Goal: Information Seeking & Learning: Learn about a topic

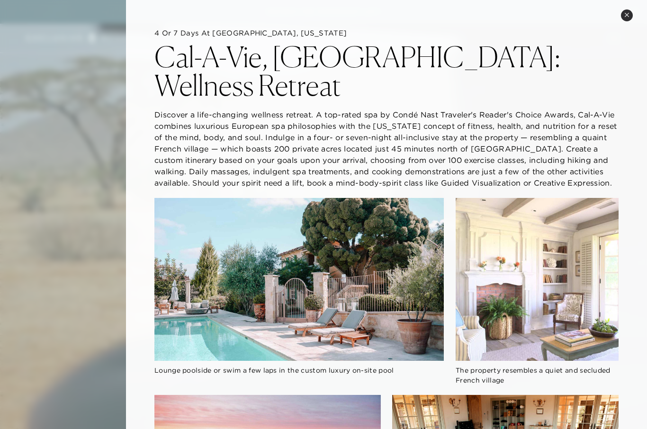
click at [629, 15] on icon at bounding box center [627, 14] width 5 height 5
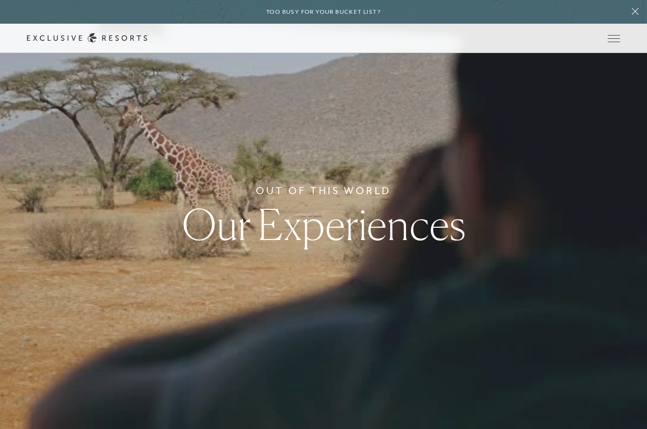
click at [638, 10] on icon at bounding box center [635, 11] width 7 height 7
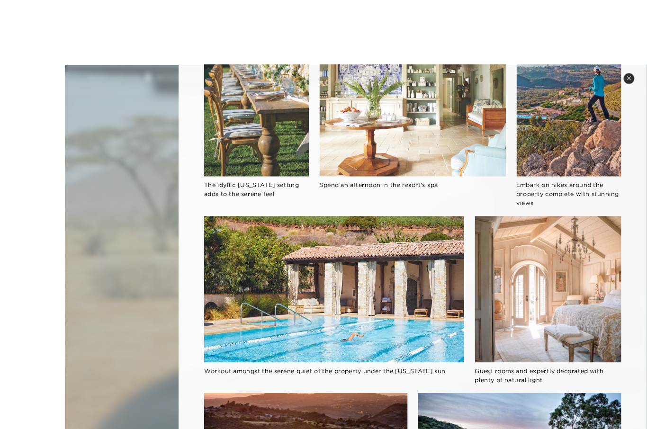
scroll to position [633, 0]
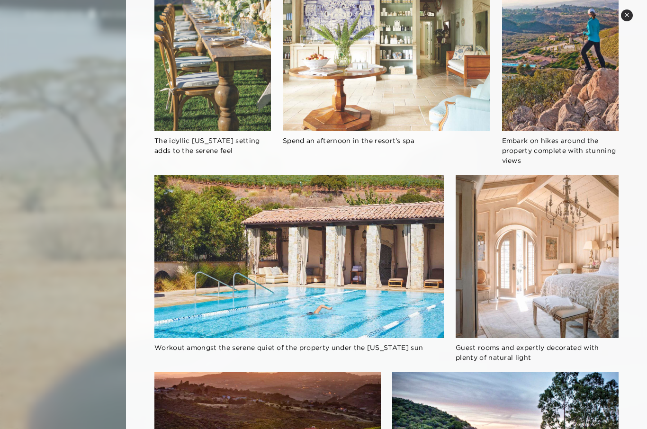
click at [628, 12] on icon at bounding box center [627, 14] width 5 height 5
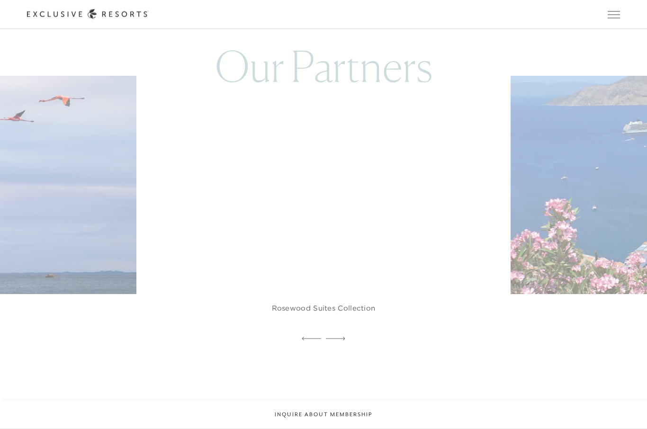
scroll to position [2814, 0]
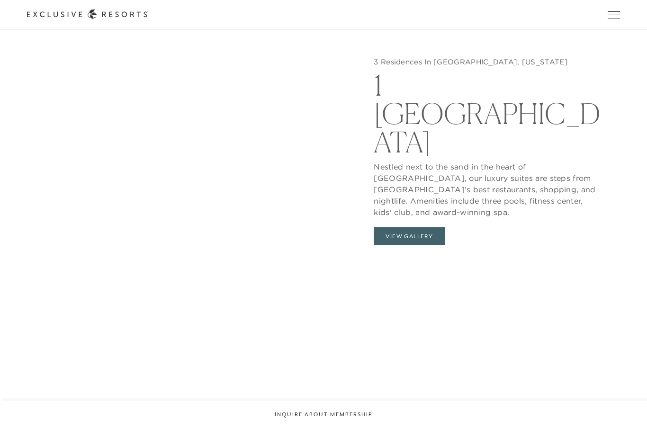
scroll to position [1071, 0]
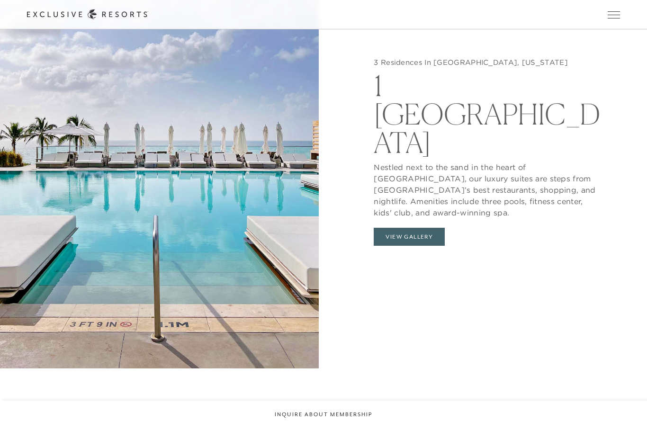
click at [412, 229] on button "View Gallery" at bounding box center [409, 237] width 71 height 18
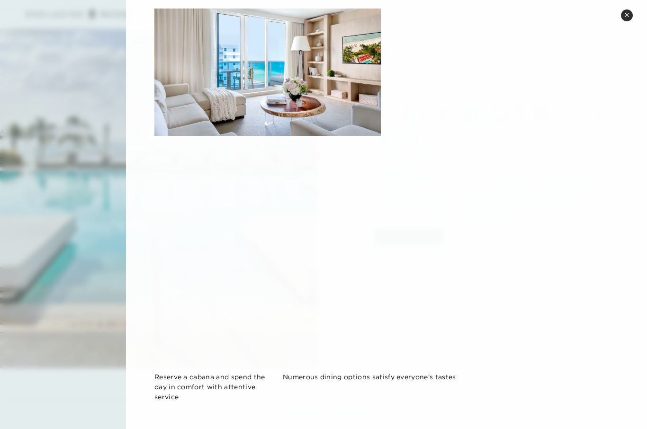
scroll to position [892, 0]
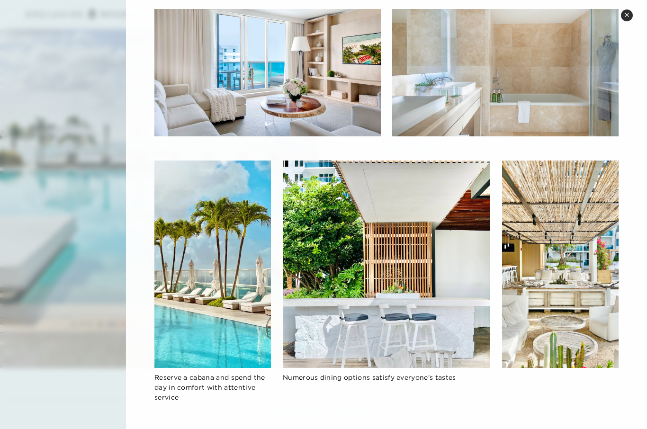
click at [628, 10] on button "Close quickview" at bounding box center [627, 15] width 12 height 12
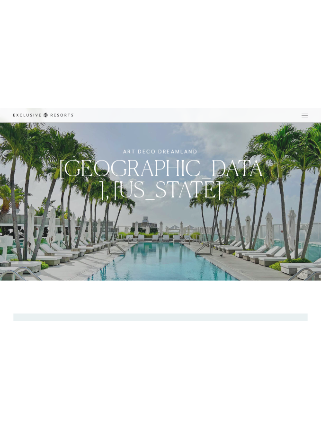
scroll to position [0, 0]
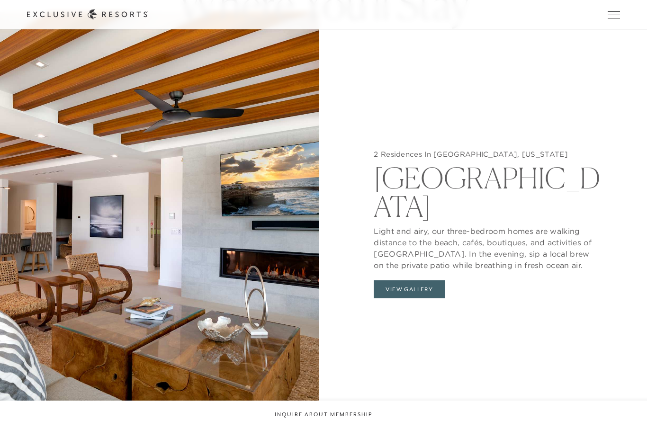
scroll to position [964, 0]
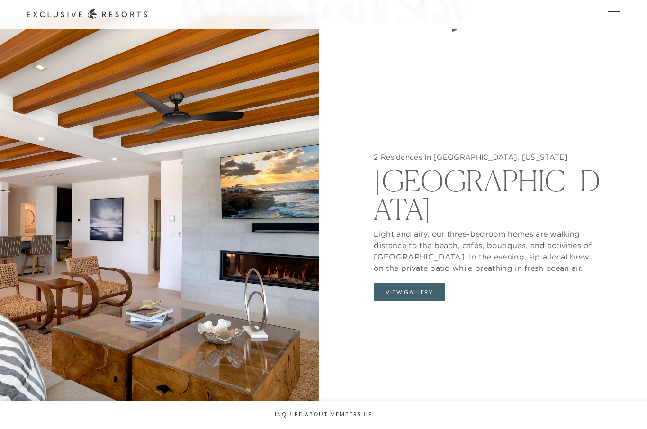
click at [428, 301] on button "View Gallery" at bounding box center [409, 292] width 71 height 18
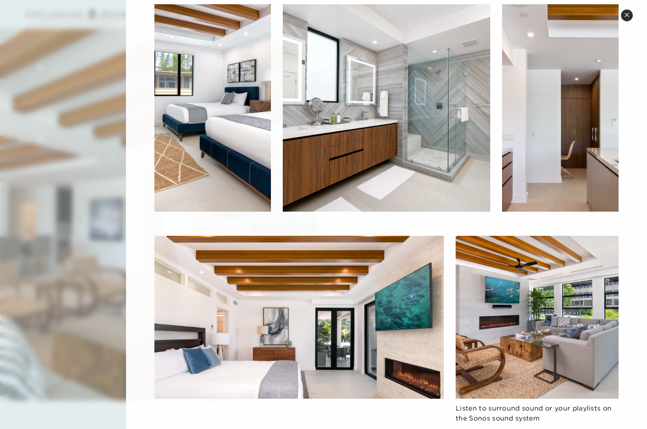
scroll to position [456, 0]
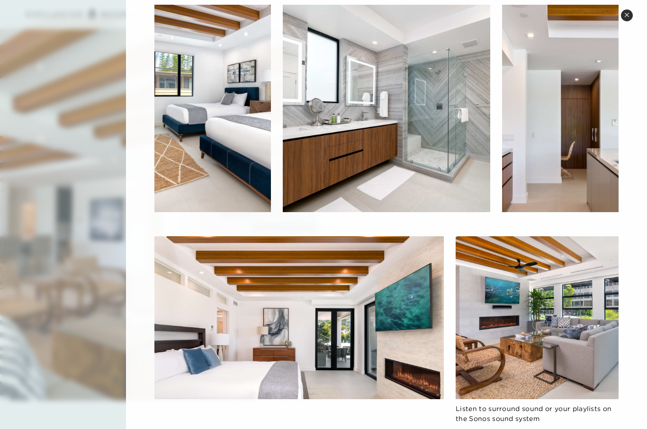
click at [89, 207] on div at bounding box center [323, 214] width 647 height 429
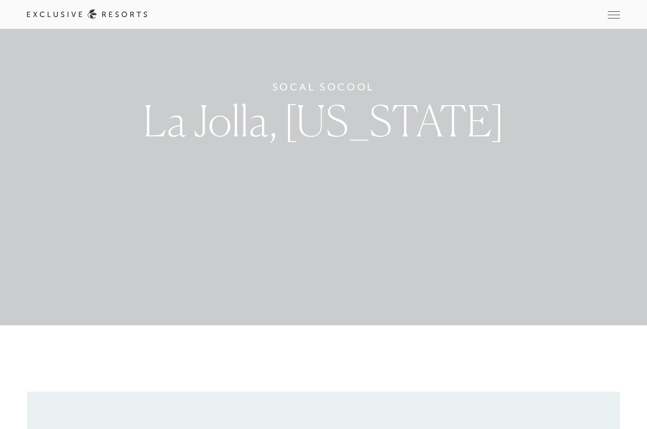
scroll to position [0, 0]
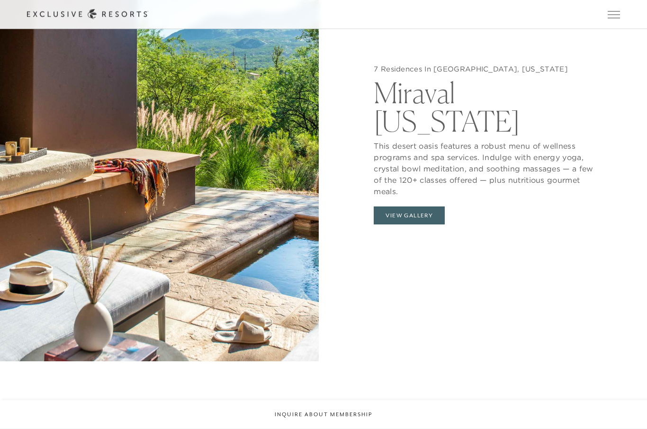
scroll to position [1047, 0]
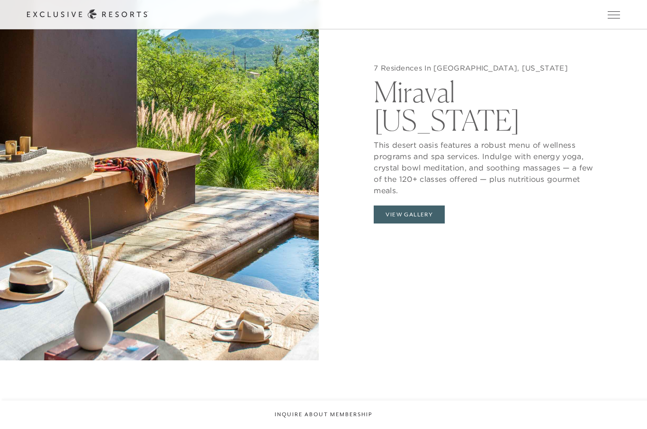
click at [418, 224] on button "View Gallery" at bounding box center [409, 215] width 71 height 18
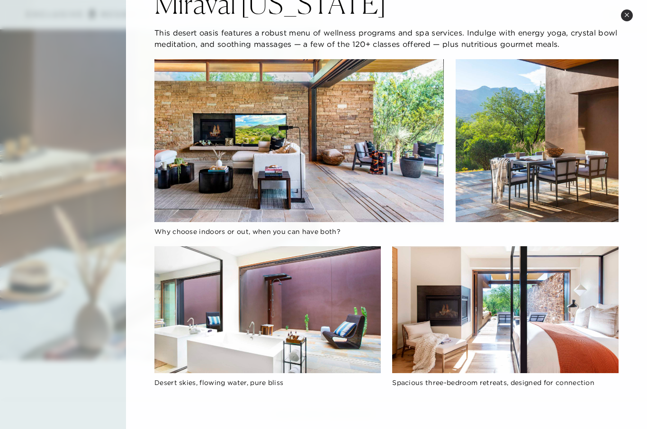
scroll to position [49, 0]
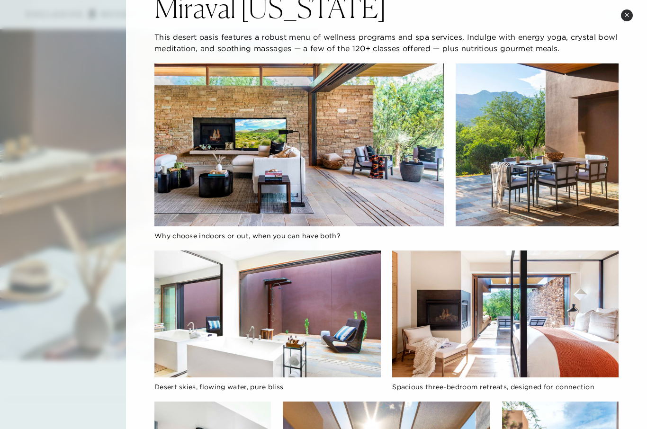
click at [641, 211] on div "[GEOGRAPHIC_DATA], [US_STATE] Miraval [US_STATE] This desert oasis features a r…" at bounding box center [386, 400] width 521 height 899
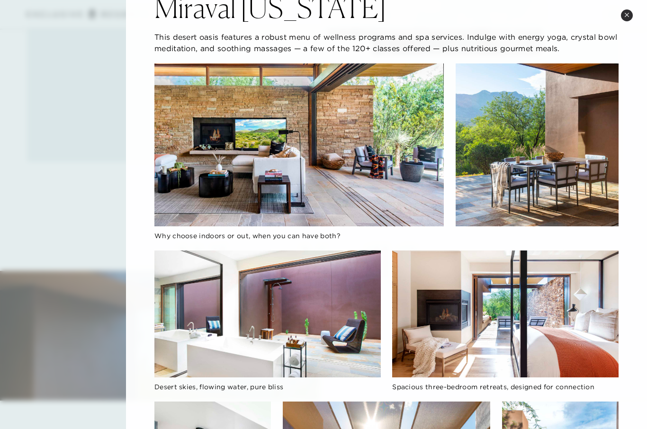
scroll to position [707, 0]
click at [626, 20] on button "Close quickview" at bounding box center [627, 15] width 12 height 12
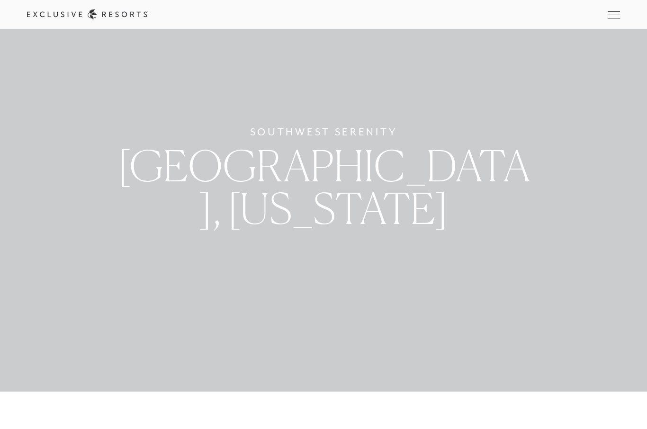
scroll to position [0, 0]
